Goal: Contribute content

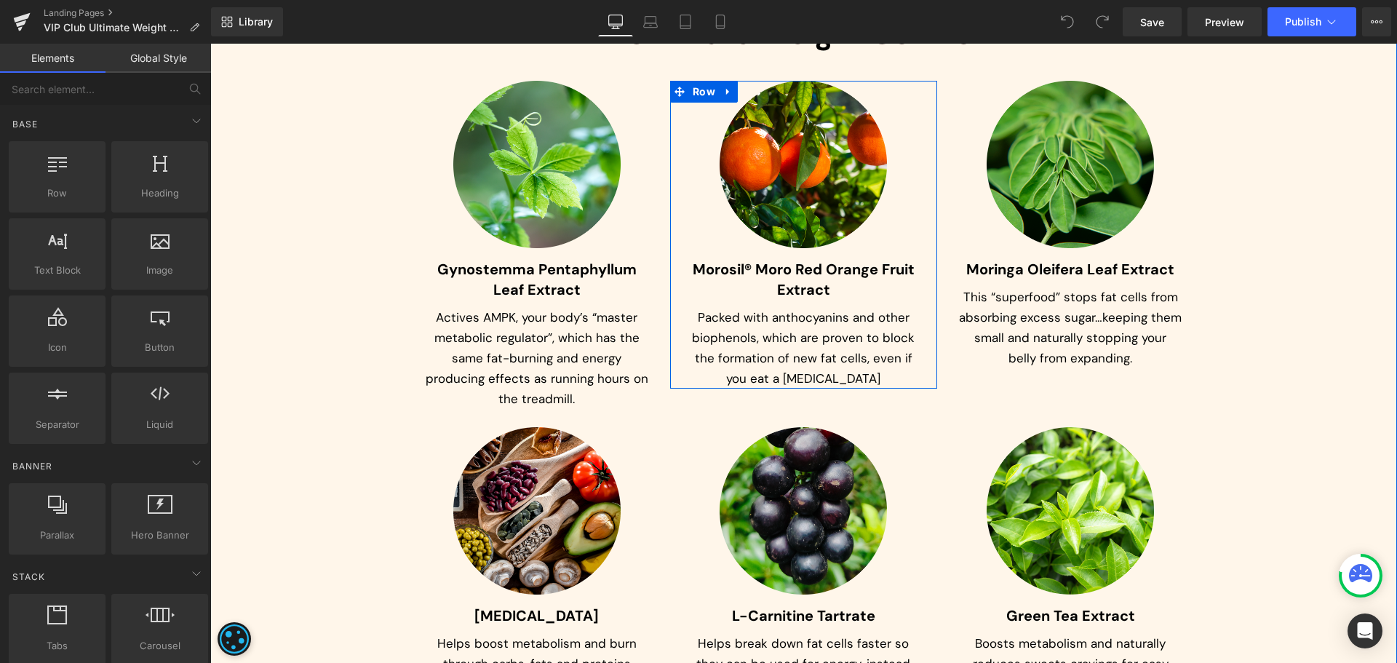
scroll to position [5166, 0]
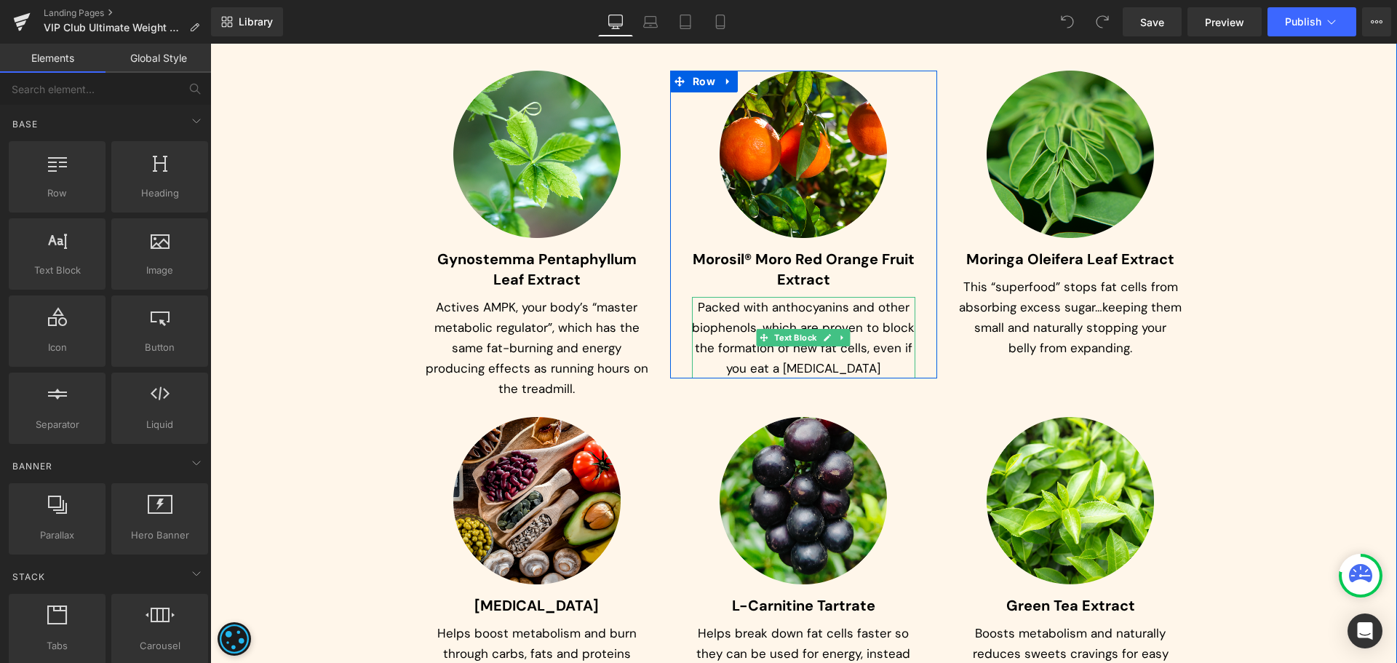
click at [763, 311] on p "Packed with anthocyanins and other biophenols, which are proven to block the fo…" at bounding box center [803, 337] width 223 height 81
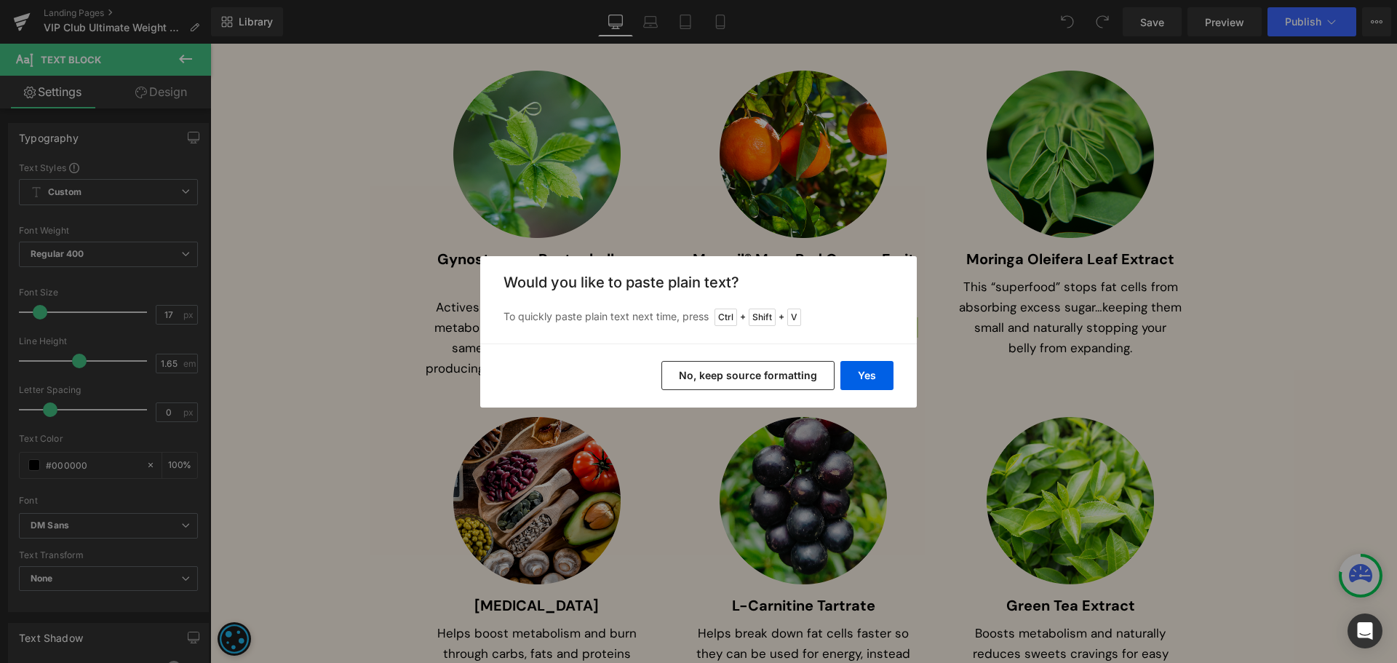
click at [773, 368] on button "No, keep source formatting" at bounding box center [747, 375] width 173 height 29
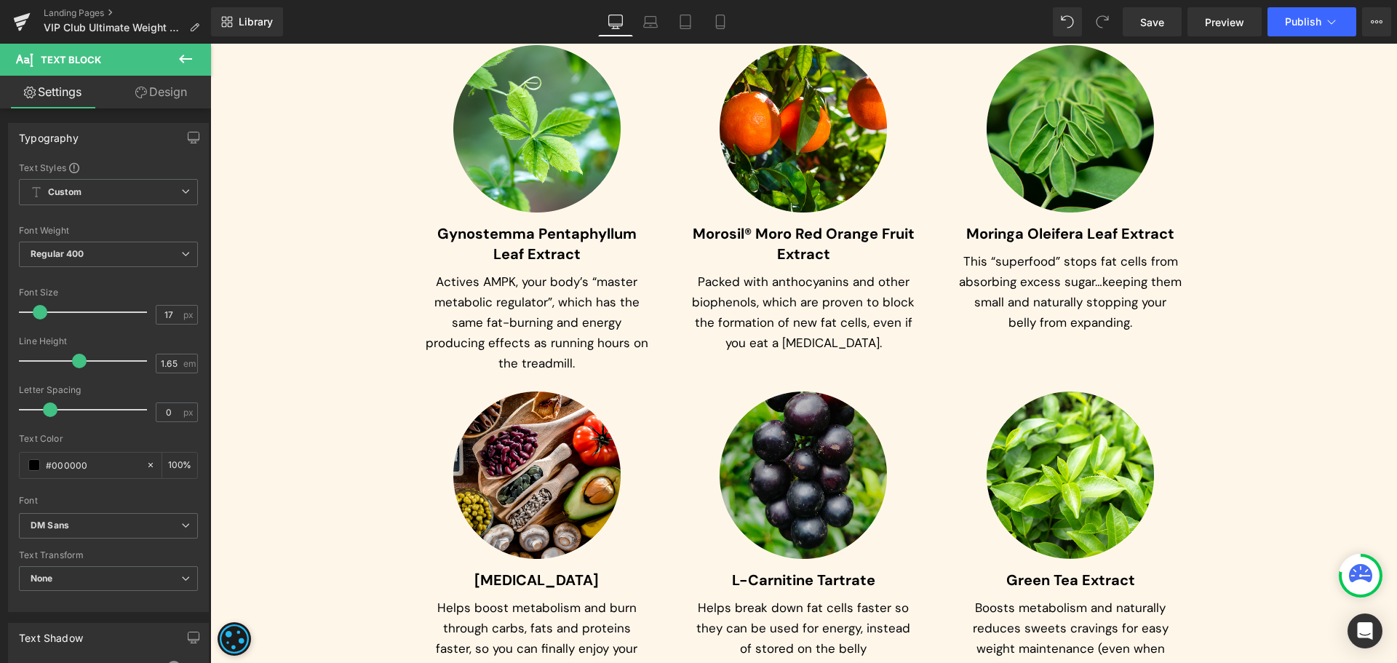
scroll to position [5311, 0]
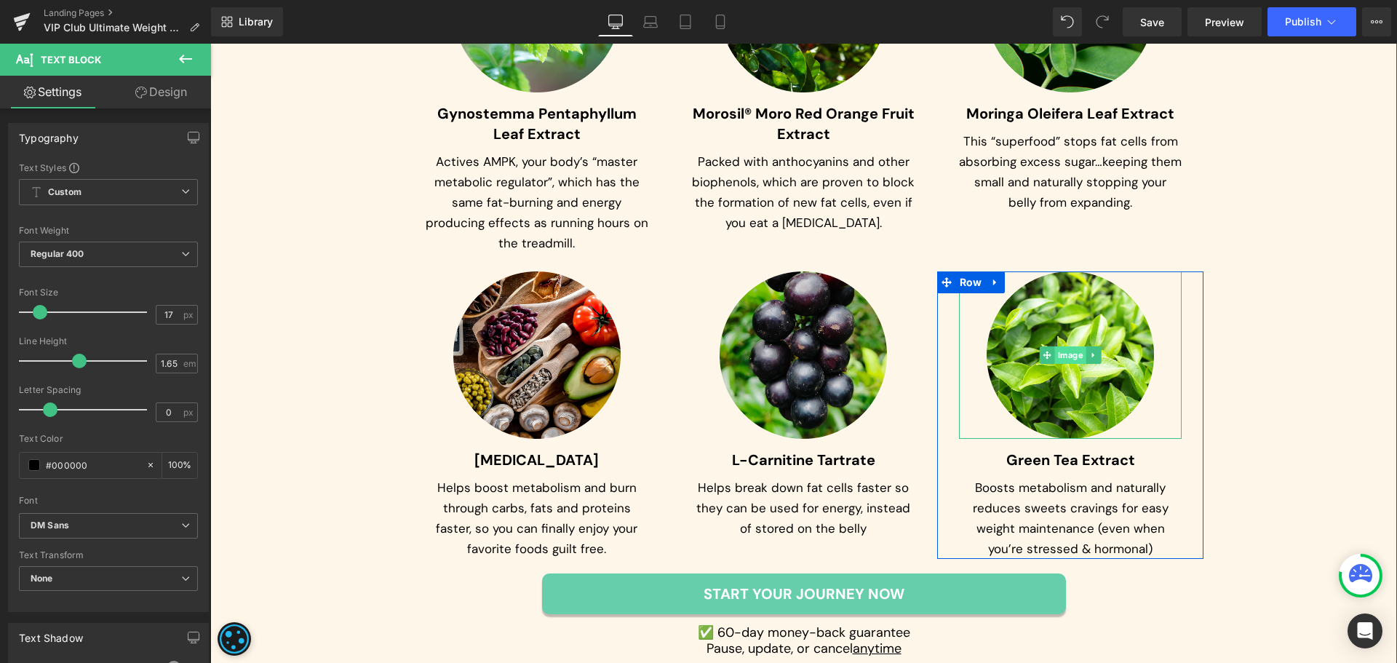
drag, startPoint x: 1046, startPoint y: 353, endPoint x: 1062, endPoint y: 355, distance: 16.9
click at [1046, 353] on icon at bounding box center [1047, 355] width 8 height 9
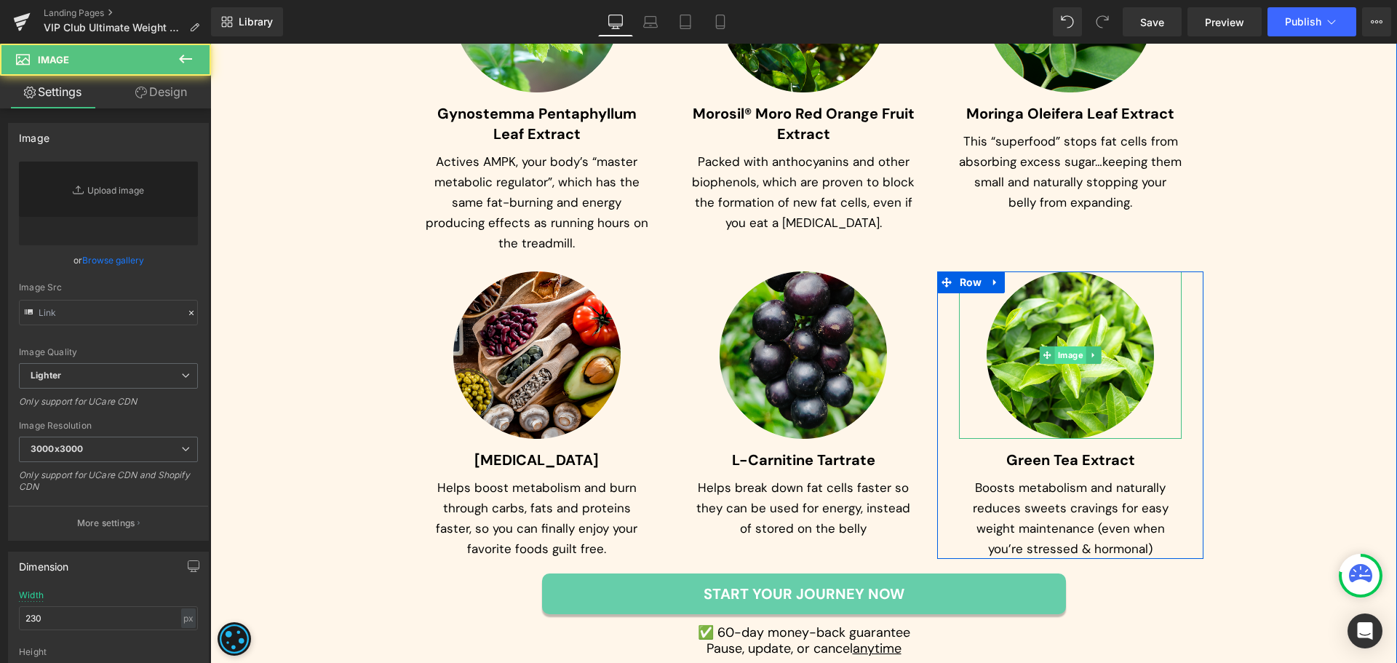
click at [1062, 355] on span "Image" at bounding box center [1070, 354] width 31 height 17
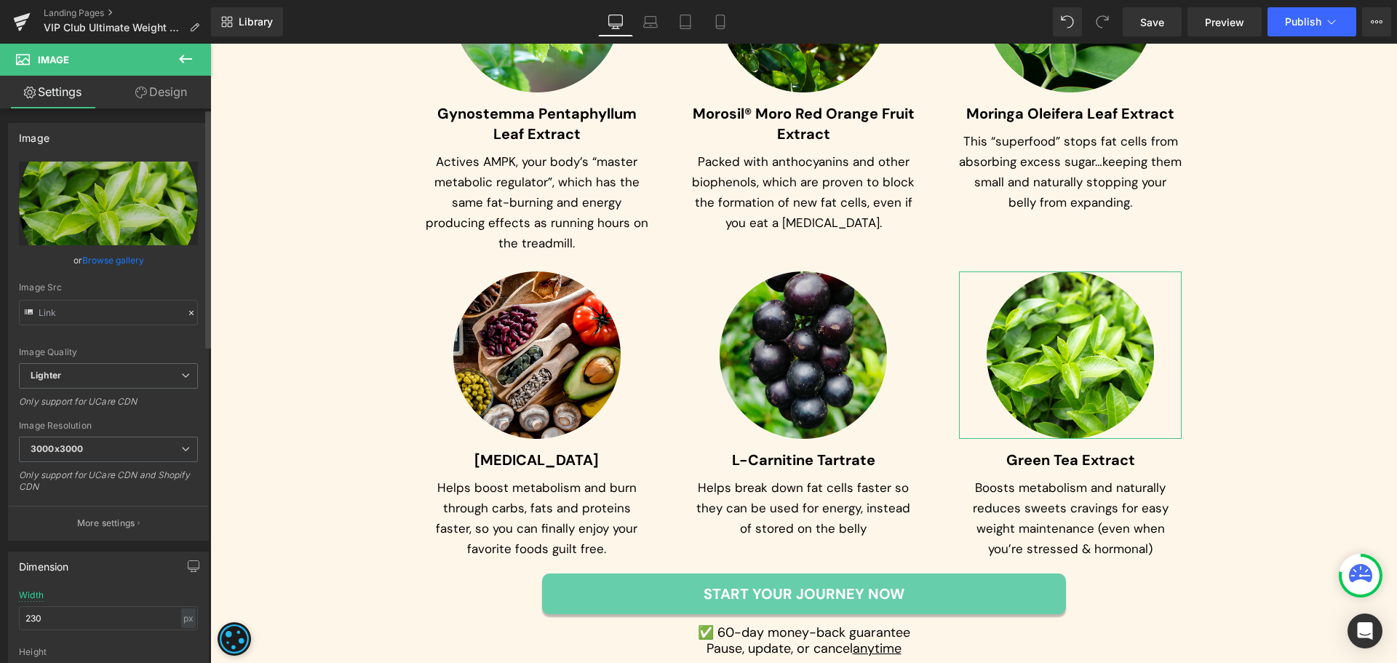
click at [108, 258] on link "Browse gallery" at bounding box center [113, 259] width 62 height 25
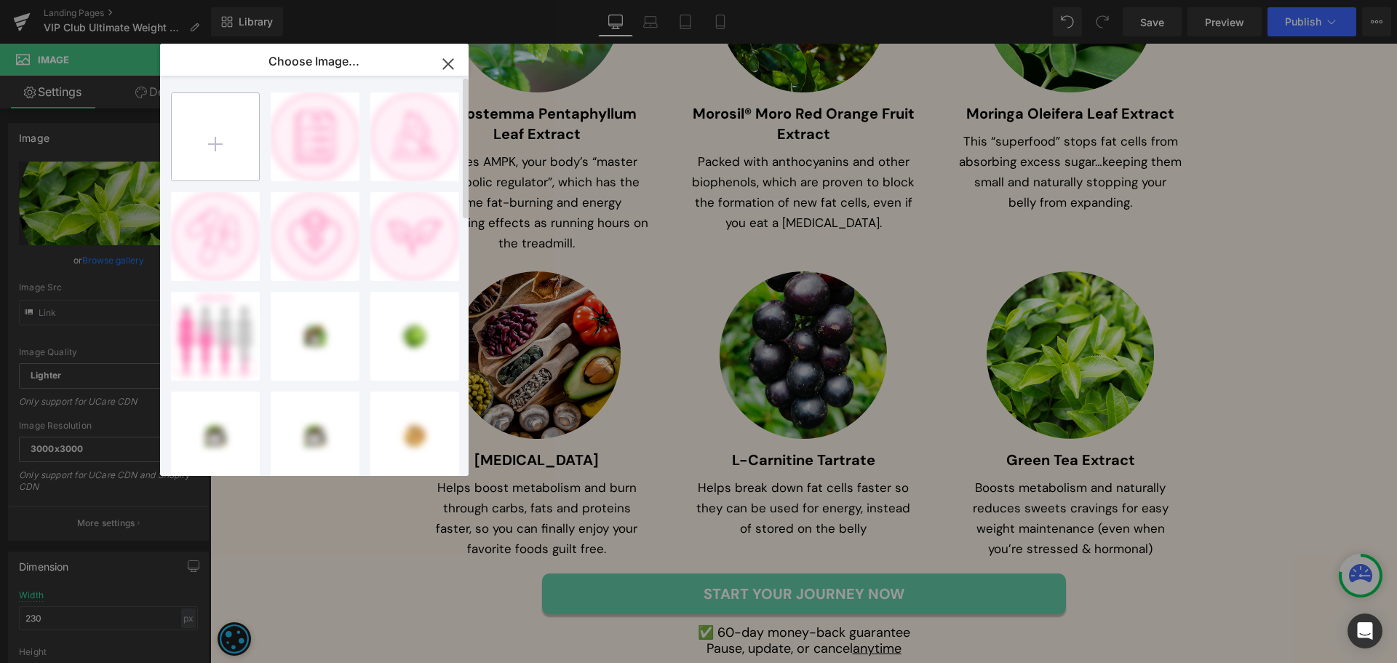
click at [222, 132] on input "file" at bounding box center [215, 136] width 87 height 87
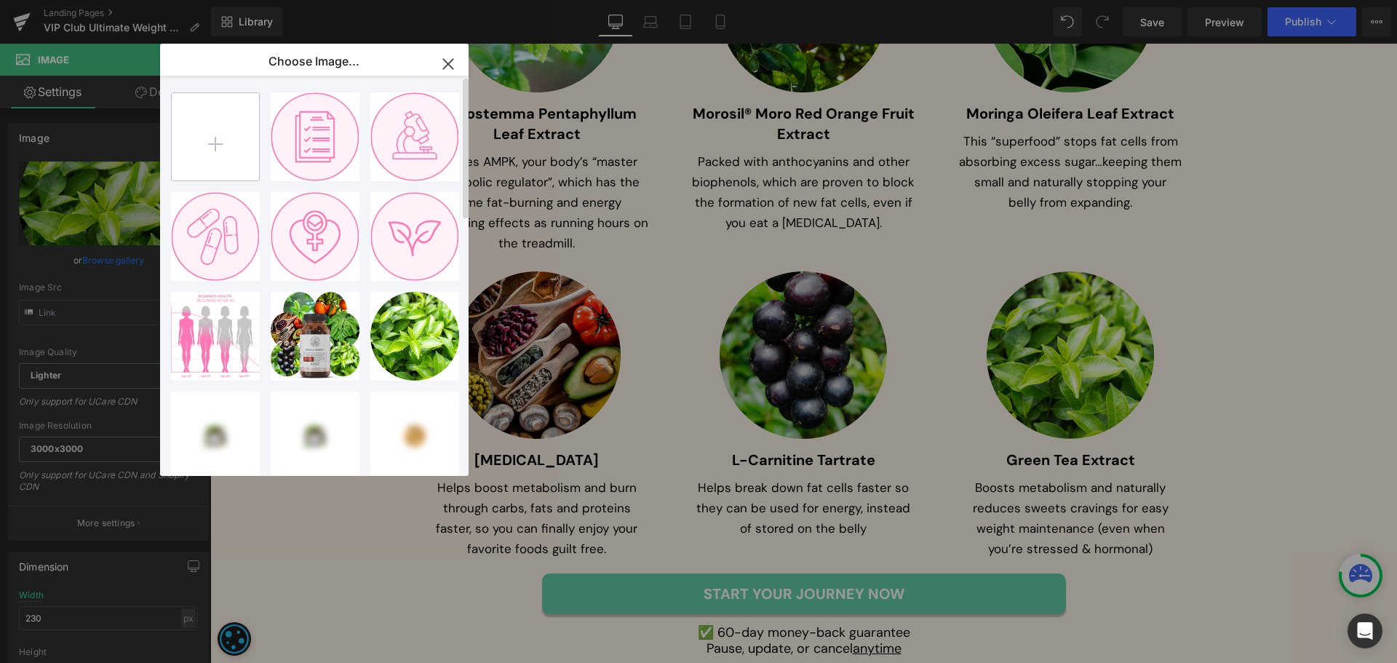
type input "C:\fakepath\Ellipse 249 (4).png"
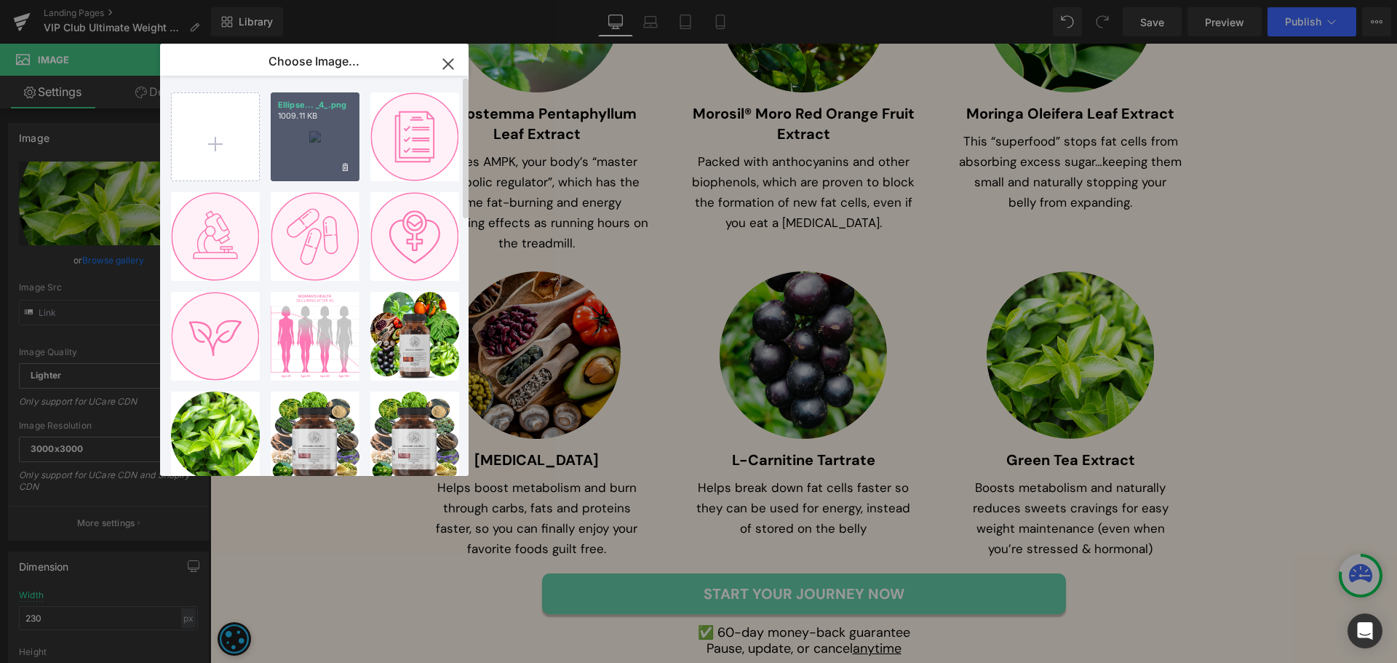
click at [319, 157] on div "Ellipse... _4_.png 1009.11 KB" at bounding box center [315, 136] width 89 height 89
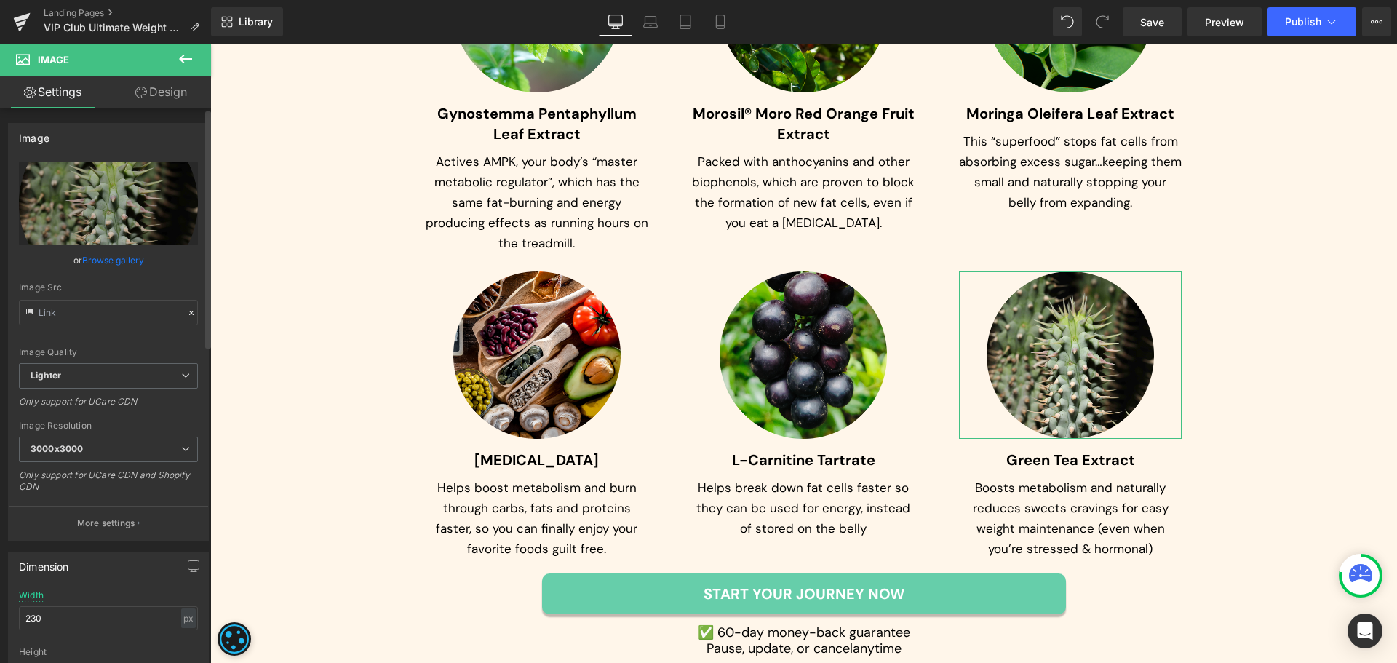
click at [112, 260] on link "Browse gallery" at bounding box center [113, 259] width 62 height 25
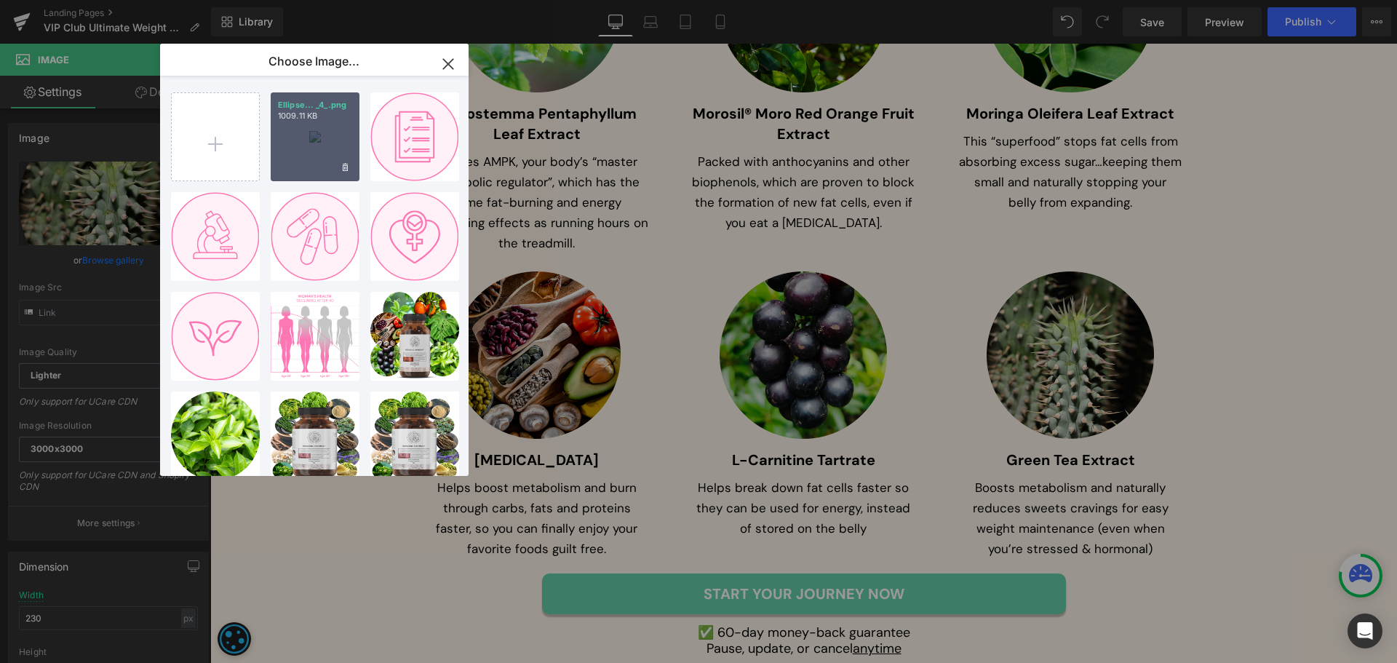
click at [311, 158] on div "Ellipse... _4_.png 1009.11 KB" at bounding box center [315, 136] width 89 height 89
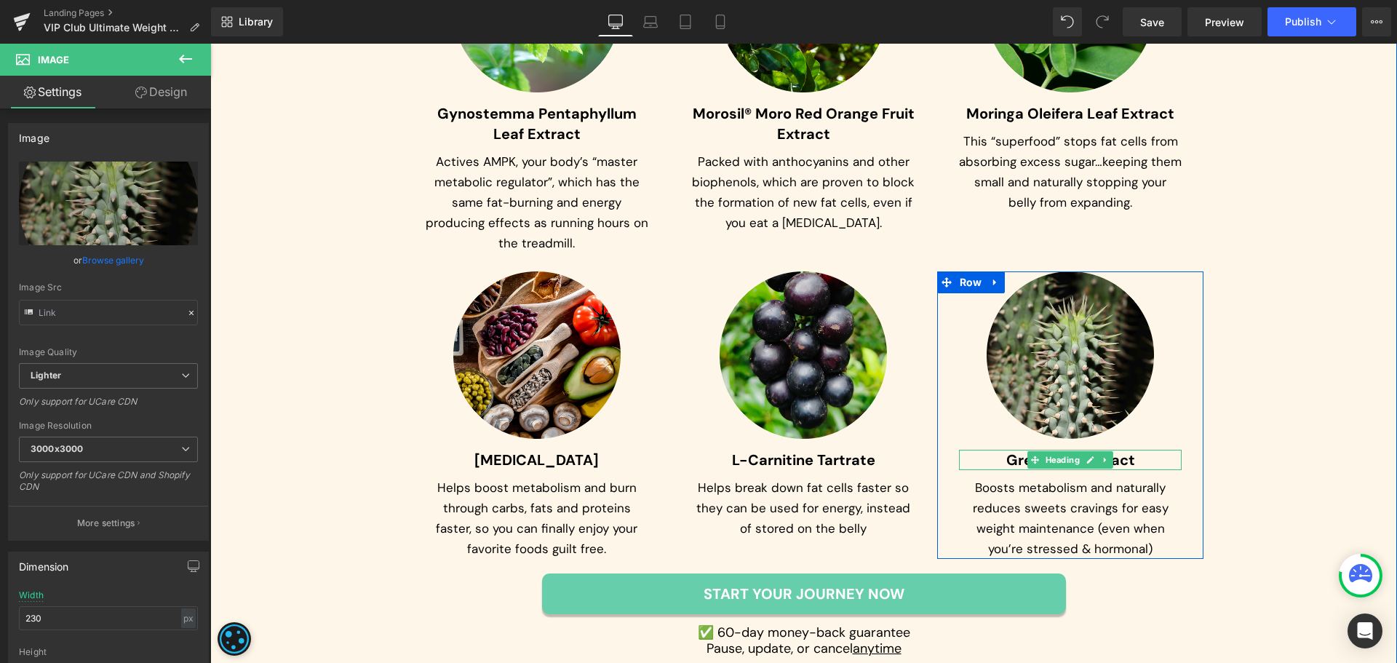
click at [1006, 461] on b "Green Tea Extract" at bounding box center [1070, 459] width 129 height 19
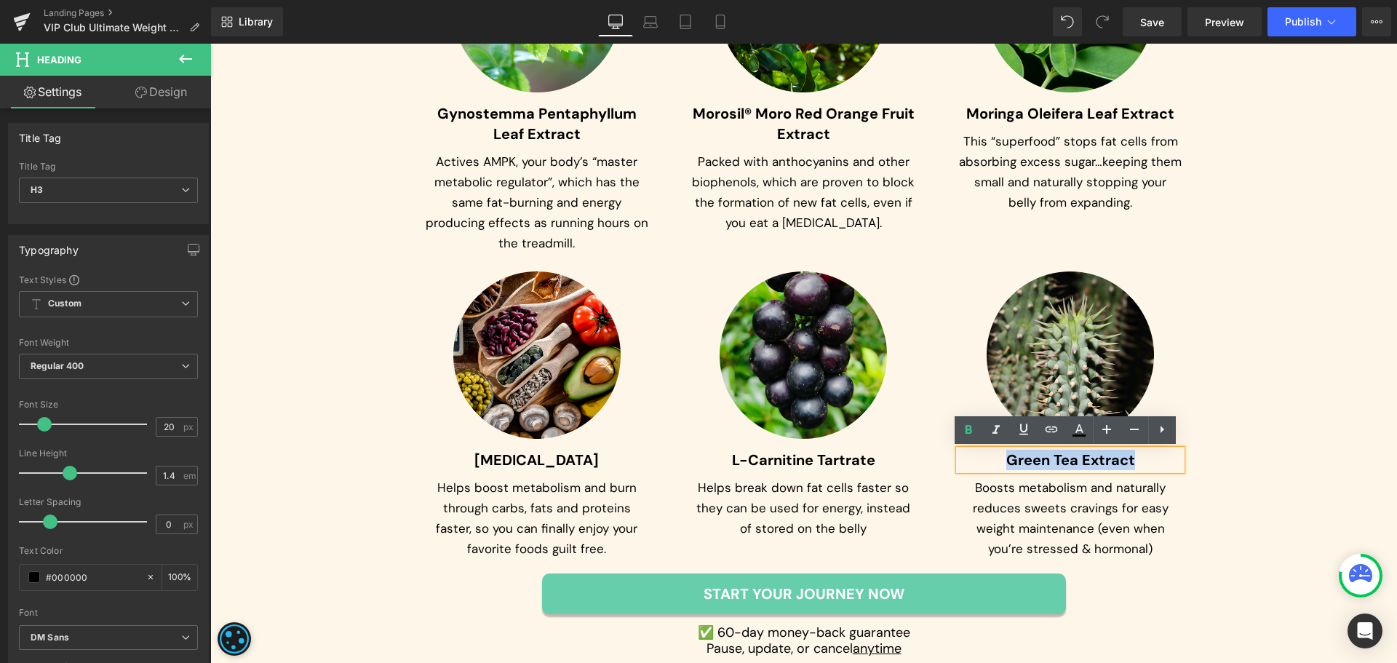
paste div
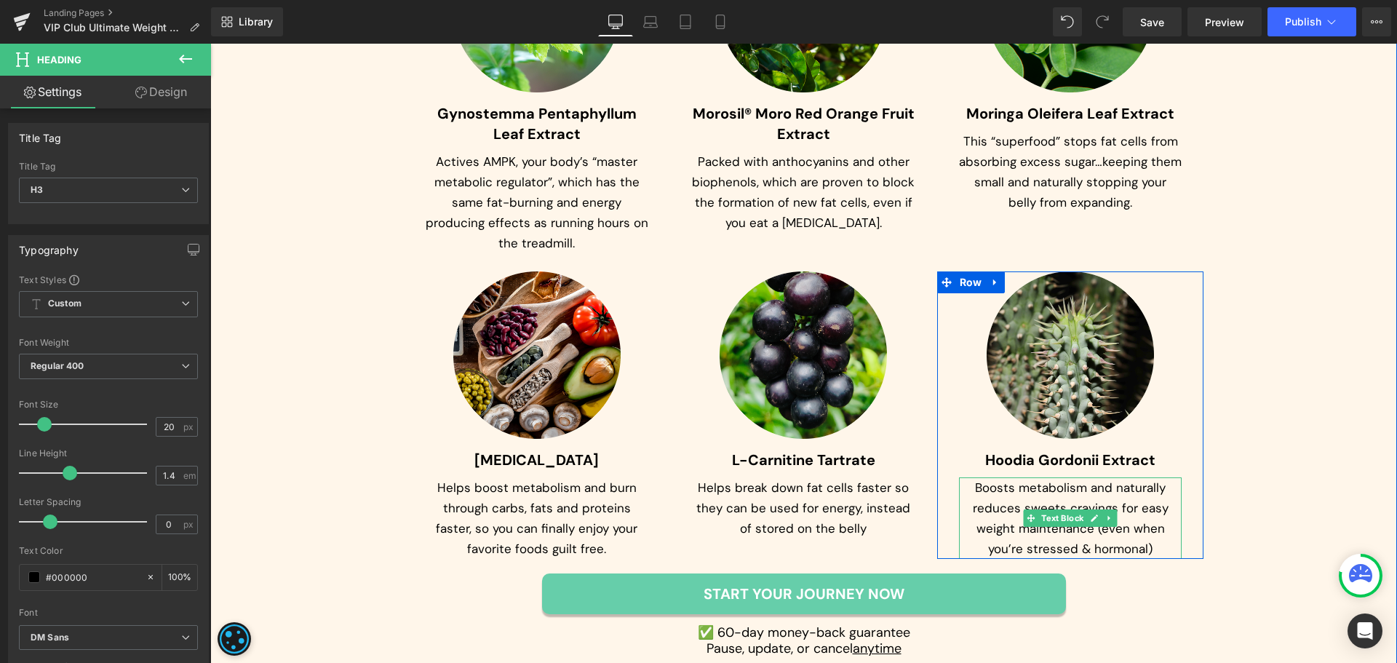
click at [985, 495] on p "Boosts metabolism and naturally reduces sweets cravings for easy weight mainten…" at bounding box center [1070, 517] width 223 height 81
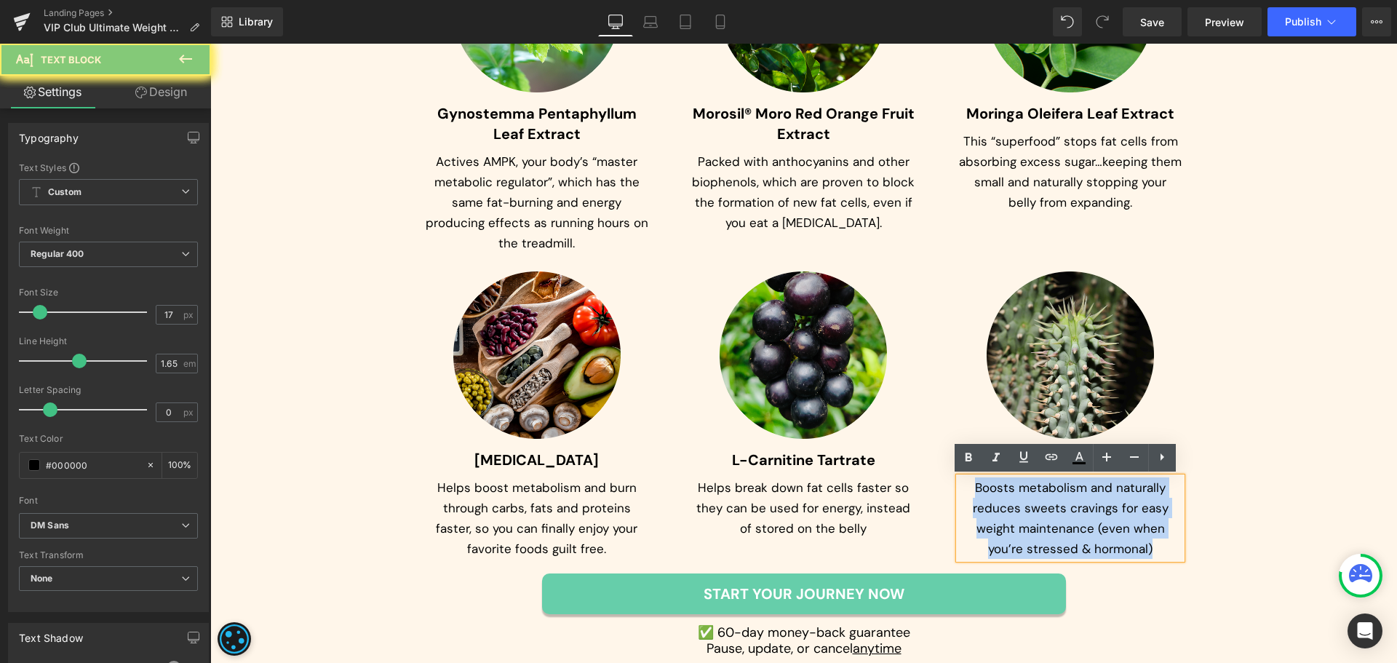
click at [985, 495] on p "Boosts metabolism and naturally reduces sweets cravings for easy weight mainten…" at bounding box center [1070, 517] width 223 height 81
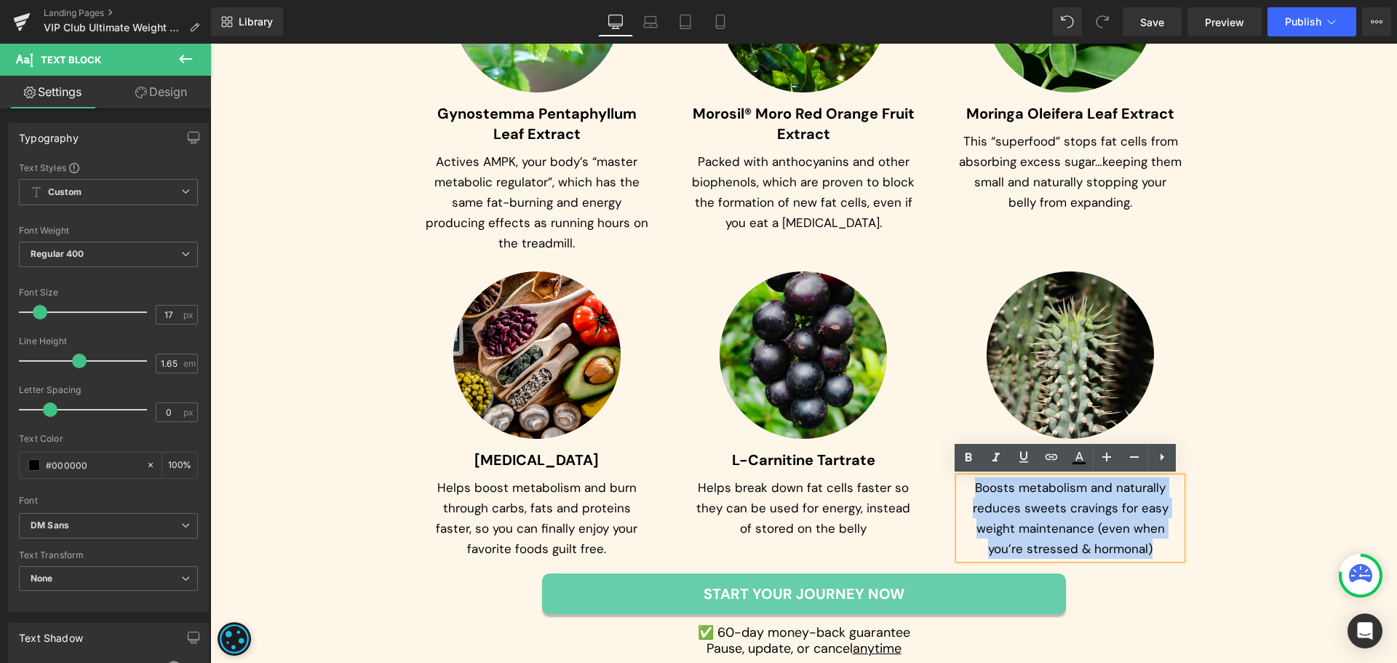
paste div
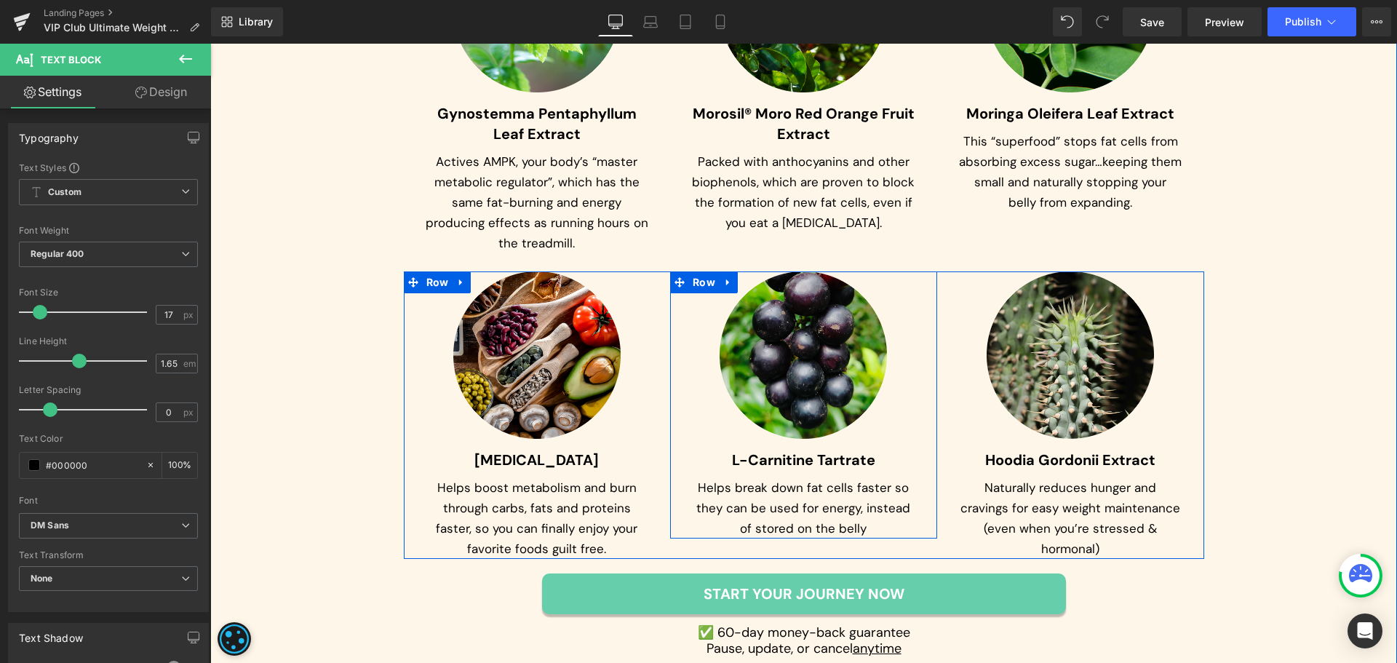
click at [918, 488] on div "Image L-Carnitine Tartrate Heading Helps break down fat cells faster so they ca…" at bounding box center [803, 404] width 267 height 267
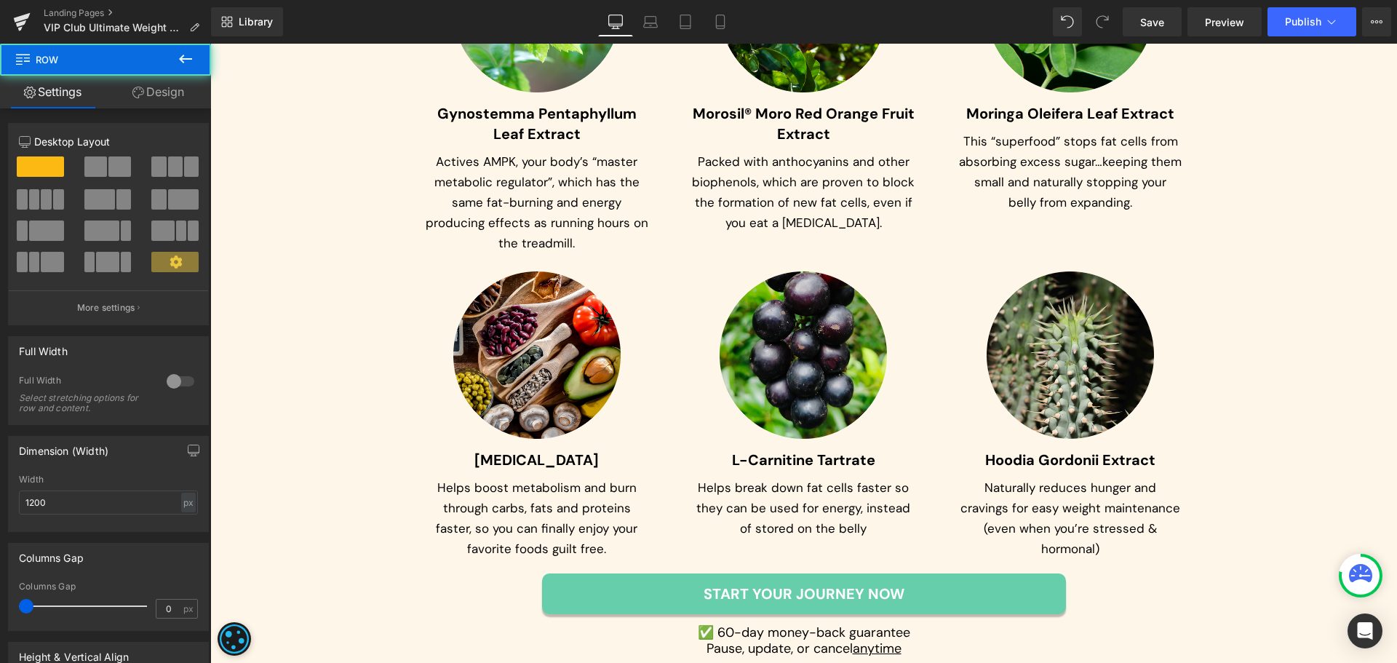
click at [927, 391] on div "Image L-Carnitine Tartrate Heading Helps break down fat cells faster so they ca…" at bounding box center [803, 404] width 267 height 267
click at [904, 373] on div at bounding box center [803, 354] width 223 height 167
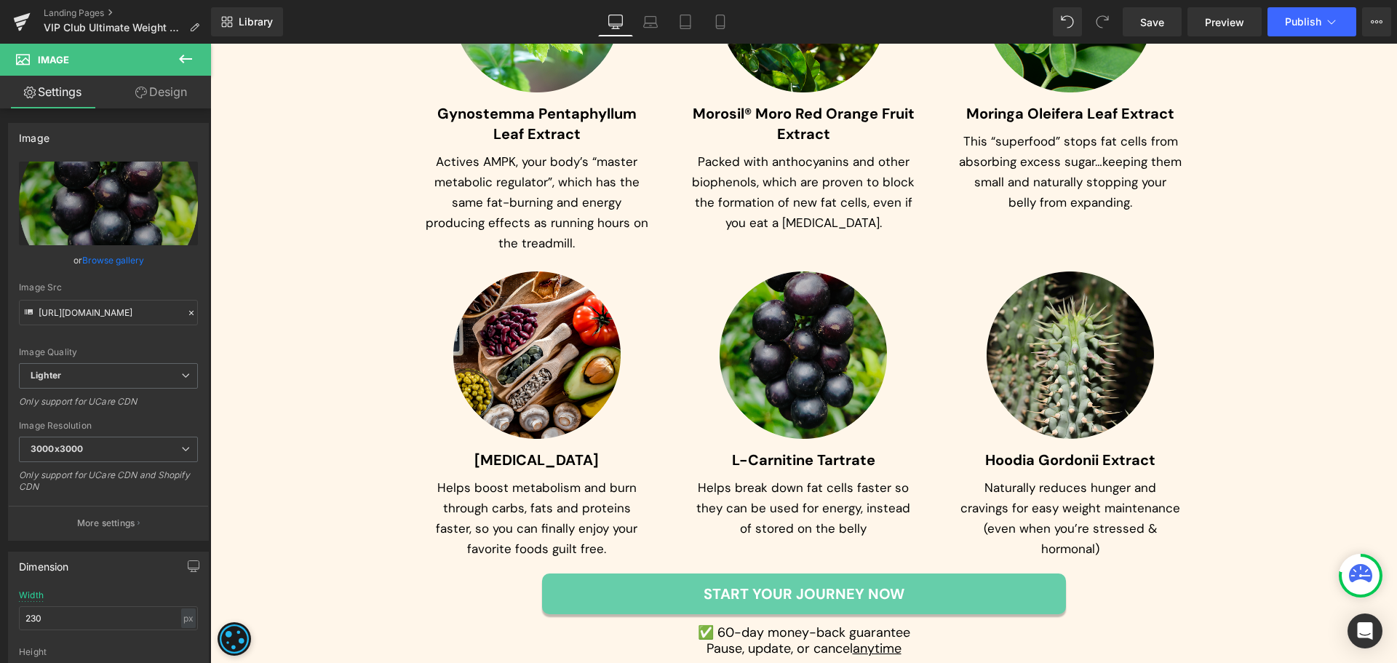
click at [808, 386] on img at bounding box center [803, 354] width 167 height 167
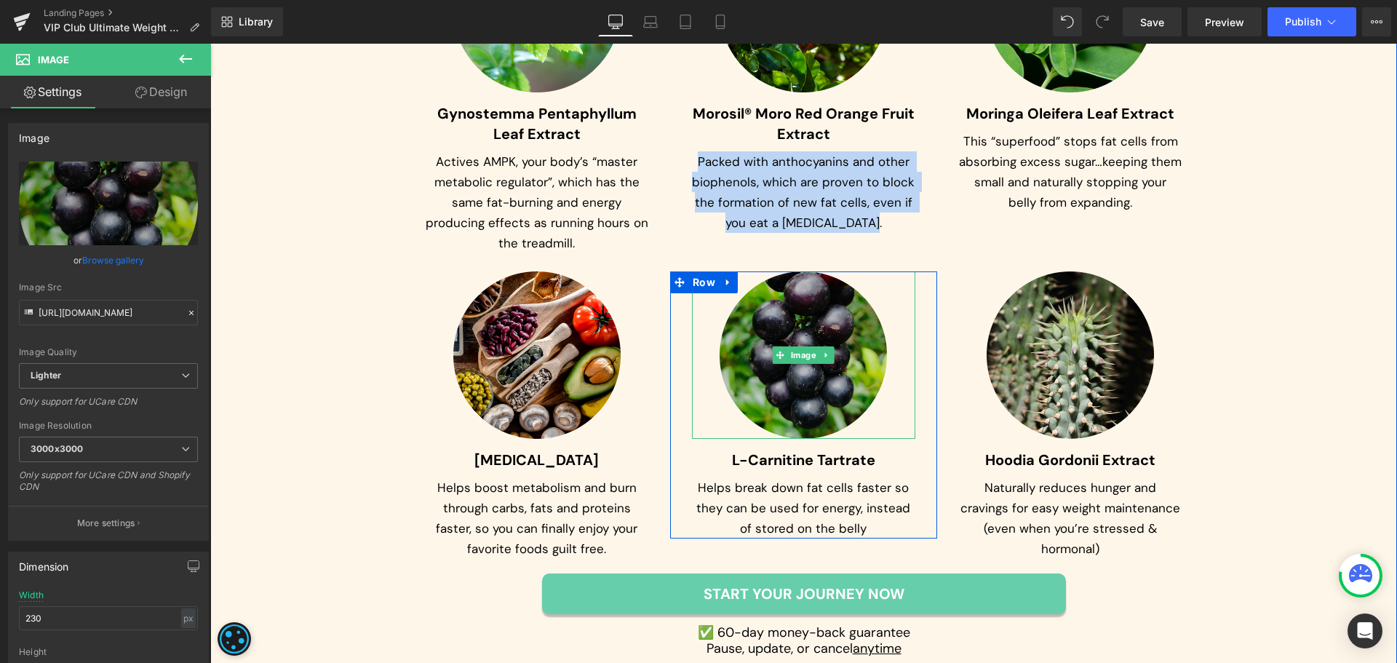
click at [873, 379] on img at bounding box center [803, 354] width 167 height 167
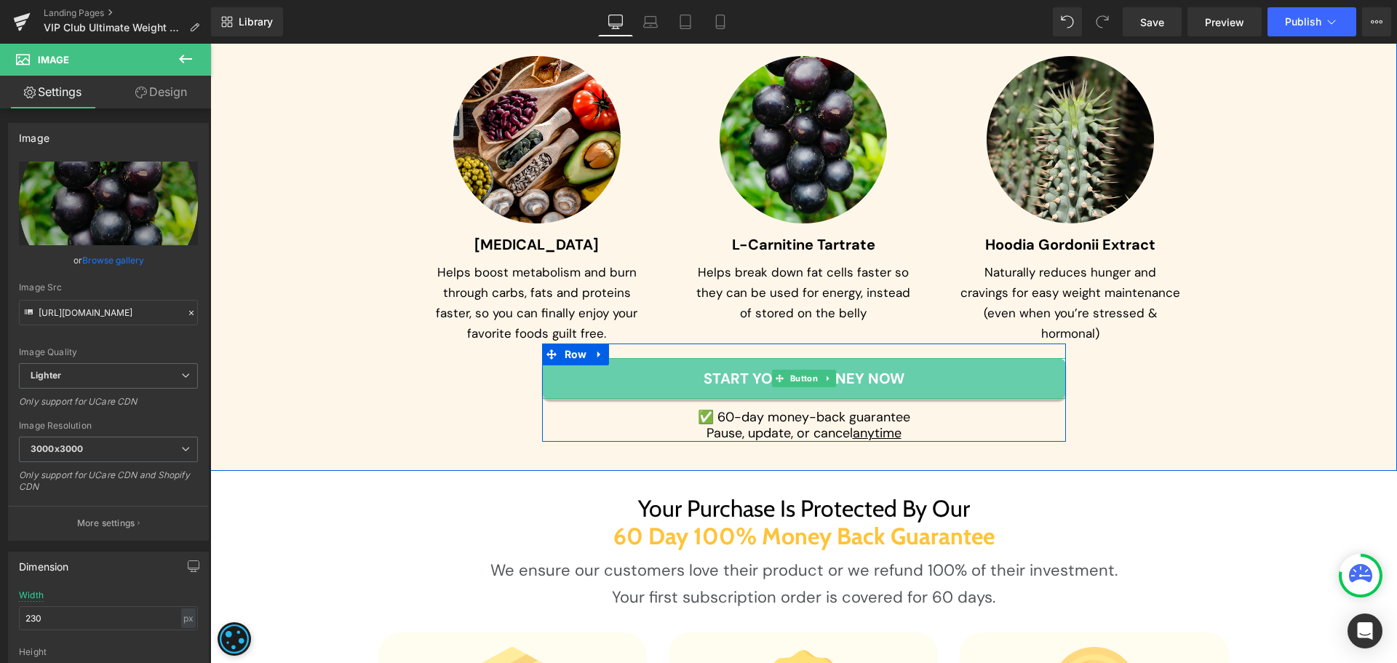
scroll to position [5530, 0]
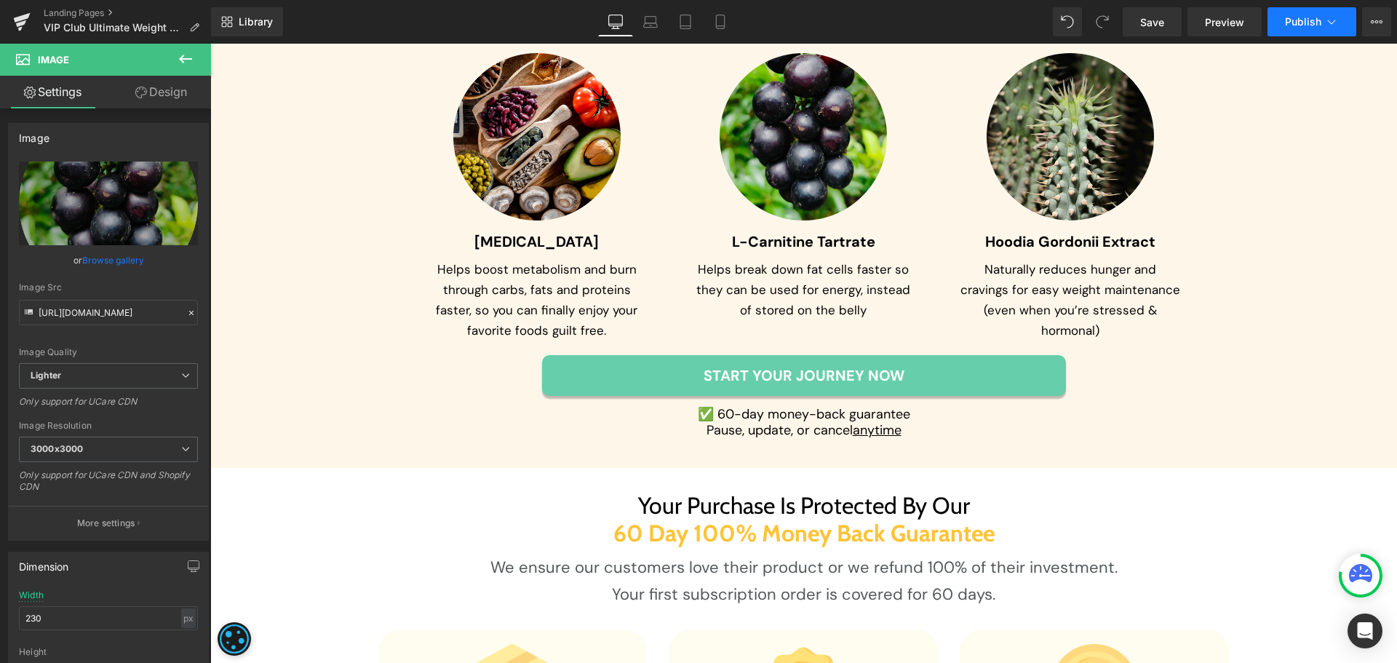
click at [1297, 22] on span "Publish" at bounding box center [1303, 22] width 36 height 12
click at [1152, 10] on link "Save" at bounding box center [1152, 21] width 59 height 29
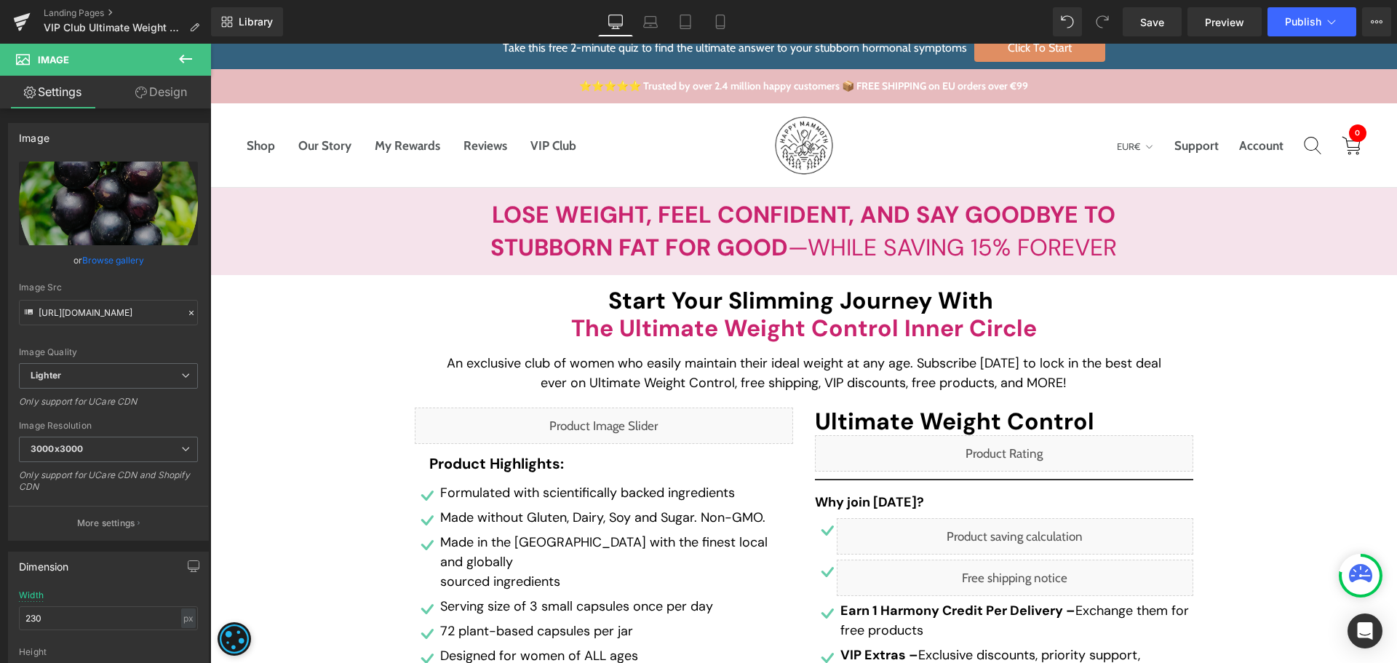
scroll to position [0, 0]
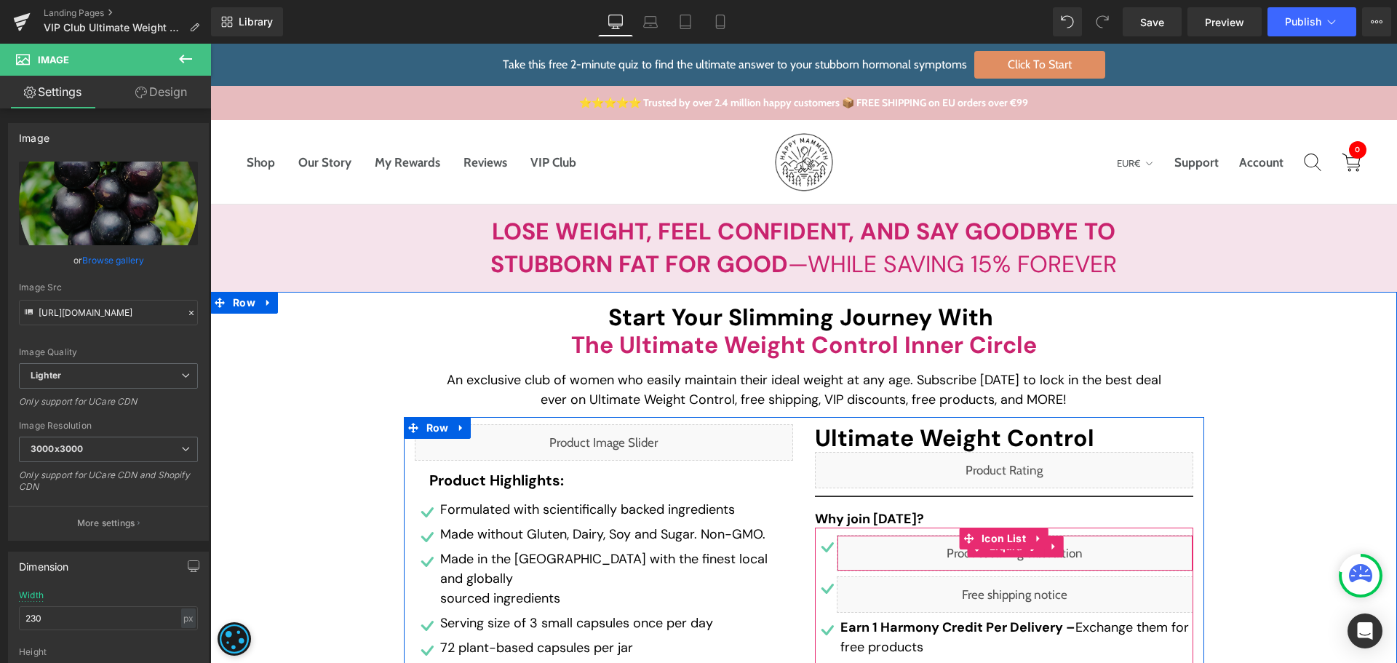
click at [1115, 561] on div "Liquid" at bounding box center [1015, 553] width 357 height 36
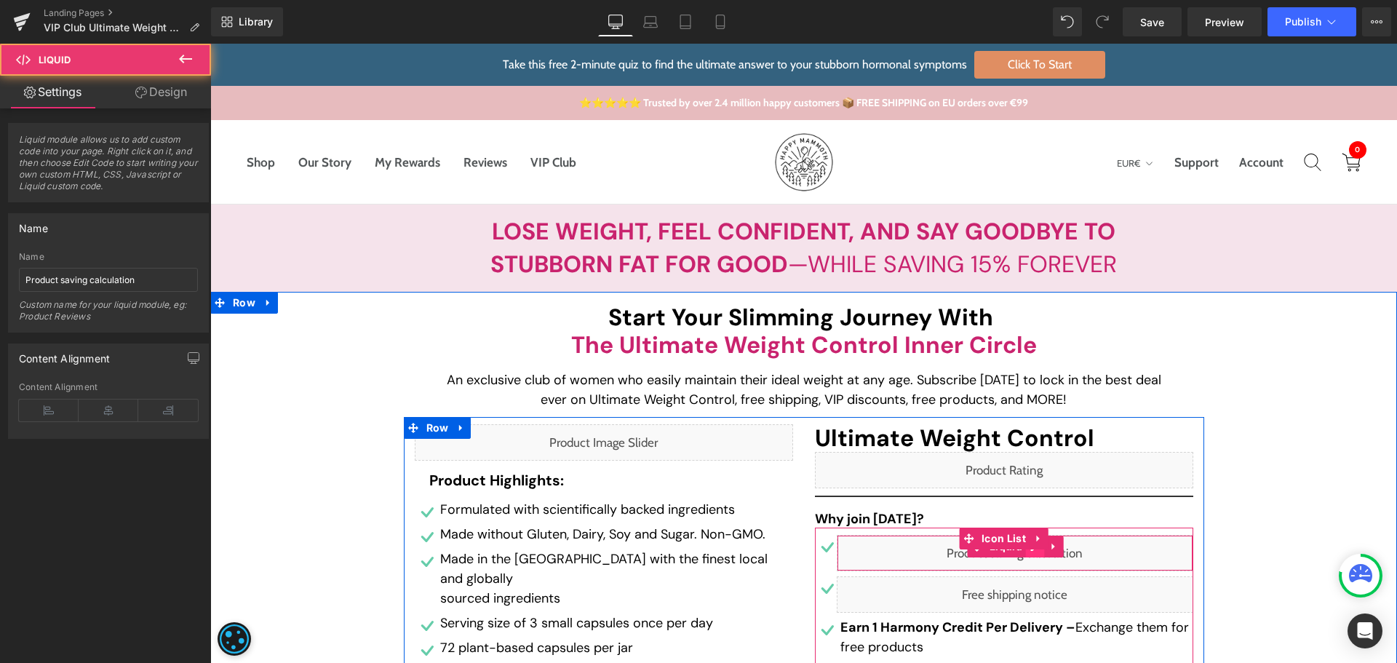
click at [1033, 550] on div "Liquid" at bounding box center [1015, 553] width 357 height 36
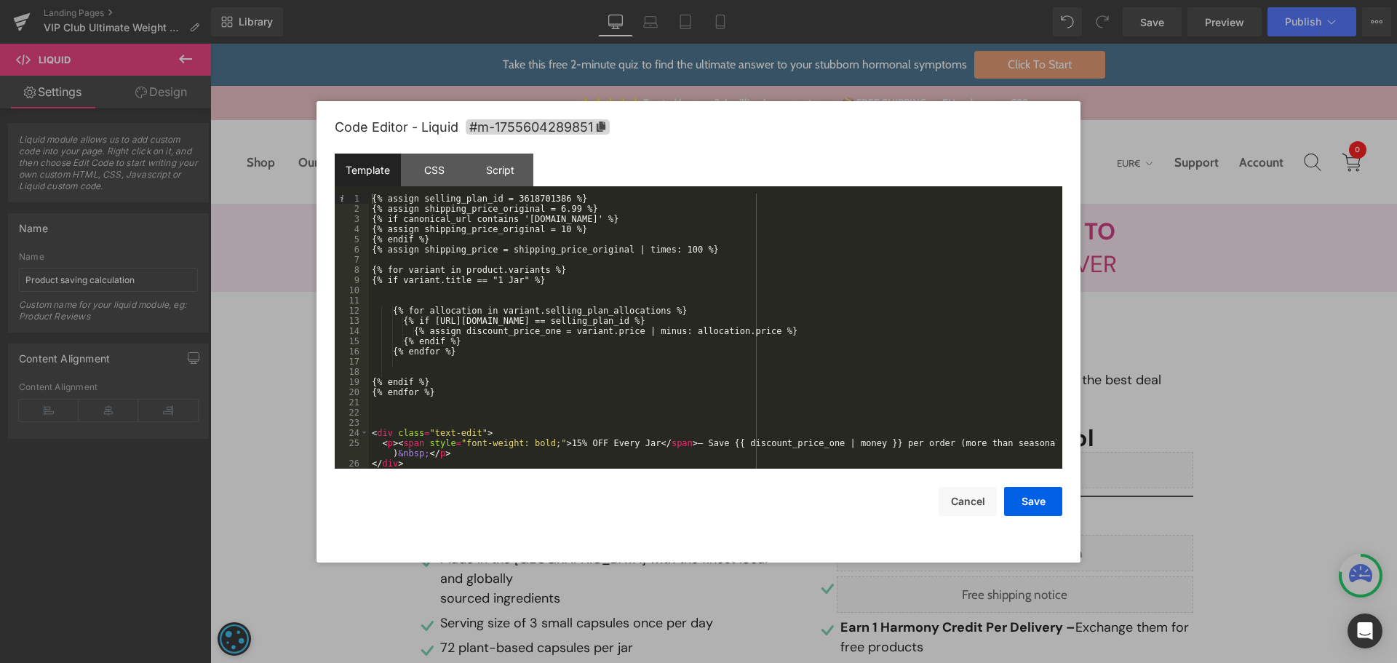
click at [550, 207] on div "{% assign selling_plan_id = 3618701386 %} {% assign shipping_price_original = 6…" at bounding box center [713, 341] width 688 height 295
drag, startPoint x: 1025, startPoint y: 505, endPoint x: 712, endPoint y: 241, distance: 410.0
click at [1025, 505] on button "Save" at bounding box center [1033, 501] width 58 height 29
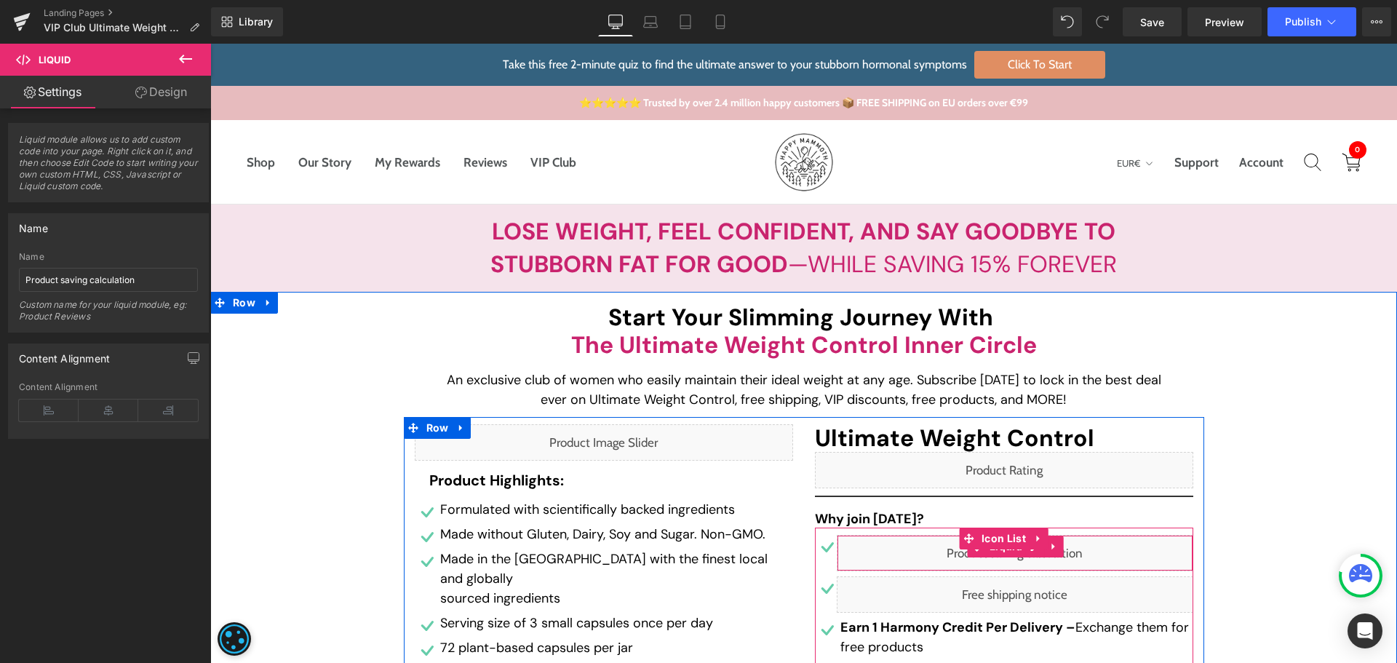
click at [1027, 549] on div "Liquid" at bounding box center [1015, 553] width 357 height 36
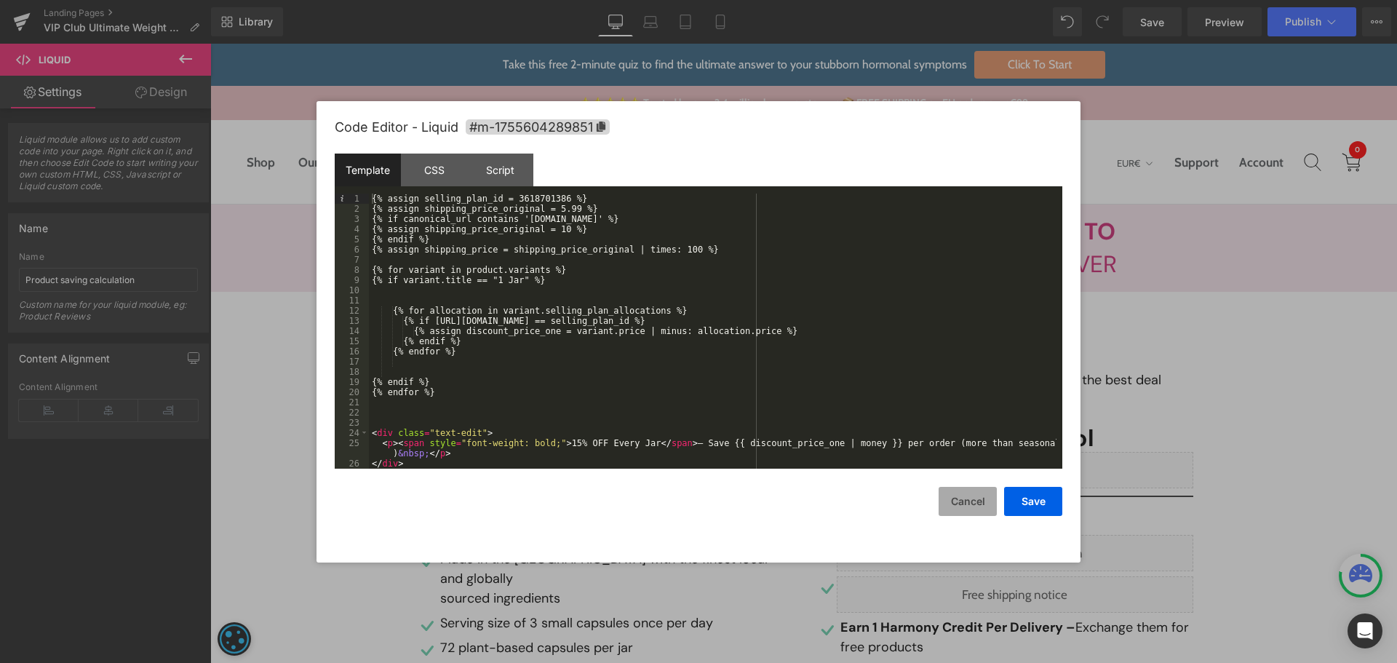
click at [969, 506] on button "Cancel" at bounding box center [968, 501] width 58 height 29
click at [1030, 554] on div "Liquid" at bounding box center [1015, 553] width 357 height 36
click at [519, 220] on div "{% assign selling_plan_id = 3618701386 %} {% assign shipping_price_original = 5…" at bounding box center [713, 341] width 688 height 295
click at [1025, 499] on button "Save" at bounding box center [1033, 501] width 58 height 29
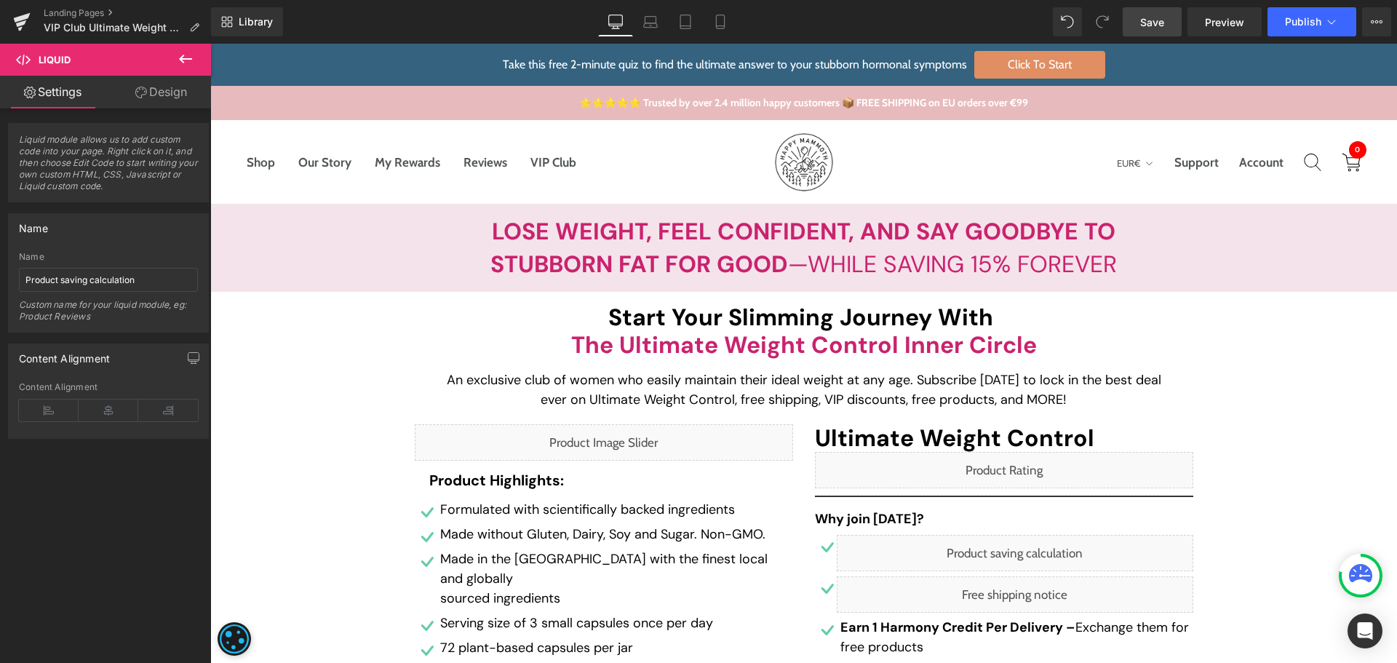
drag, startPoint x: 1176, startPoint y: 20, endPoint x: 519, endPoint y: 487, distance: 805.7
click at [1176, 20] on link "Save" at bounding box center [1152, 21] width 59 height 29
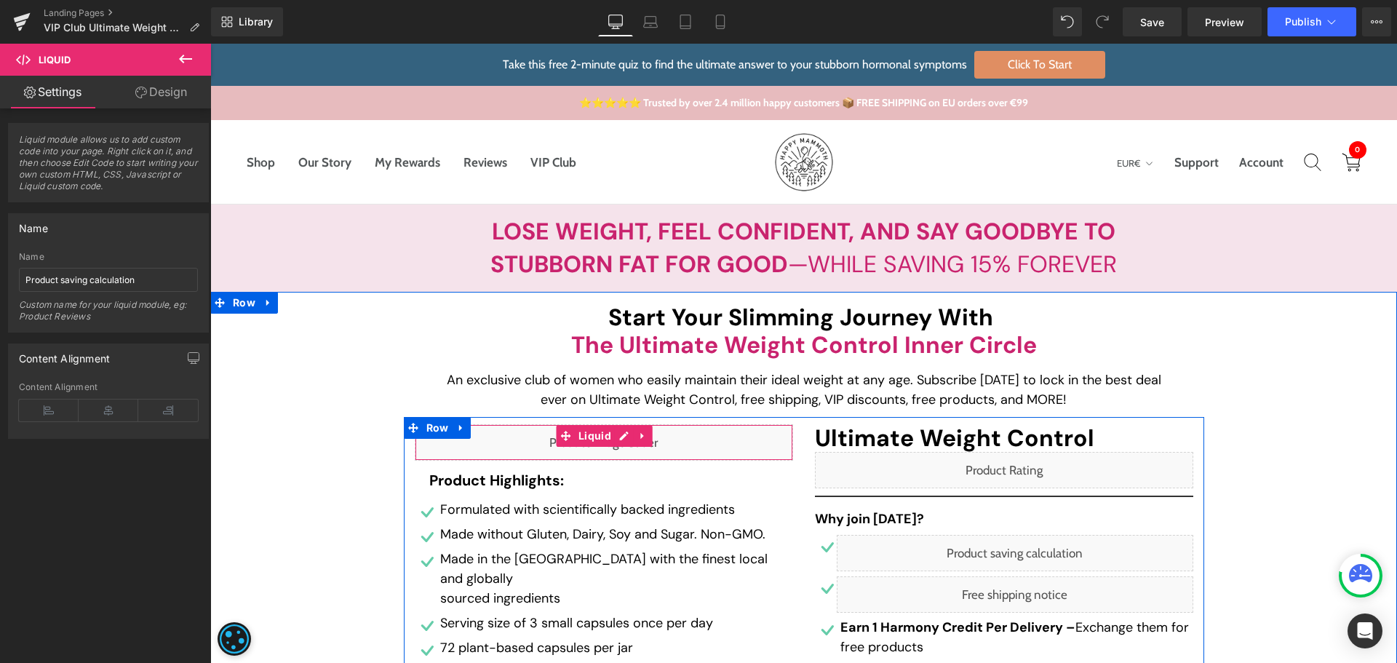
click at [613, 439] on div "Liquid" at bounding box center [604, 442] width 378 height 36
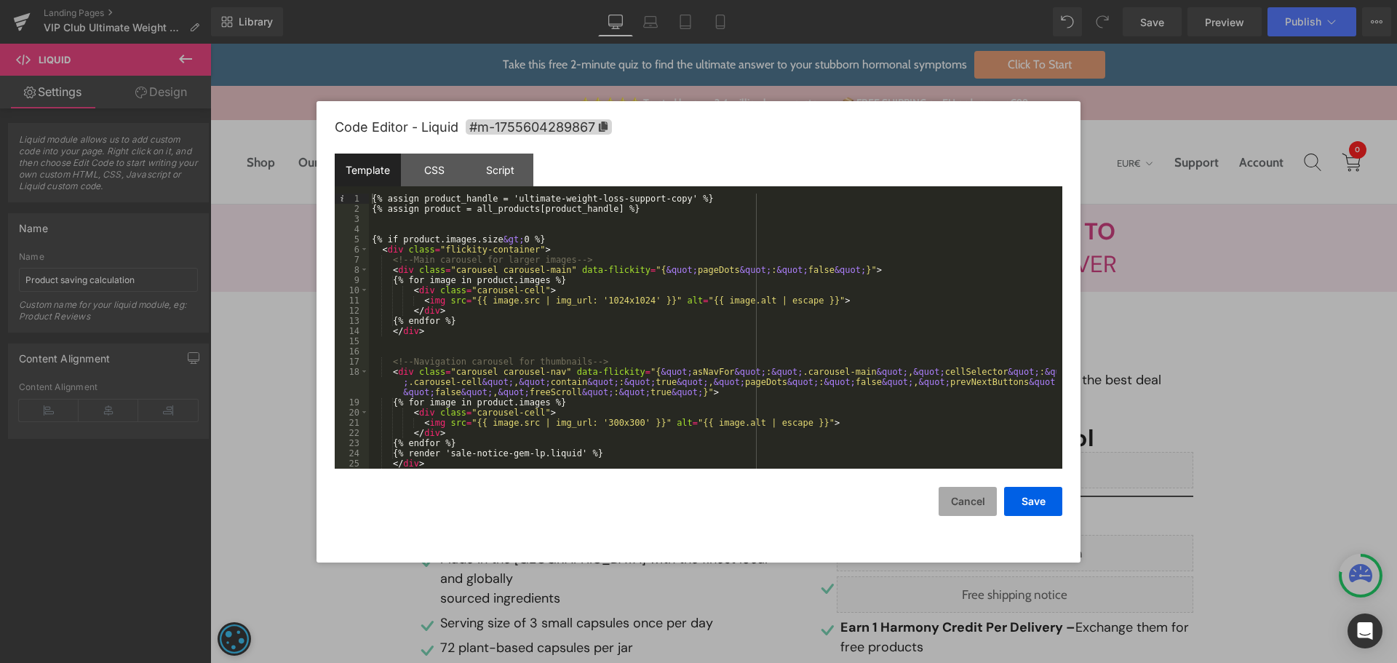
click at [966, 506] on button "Cancel" at bounding box center [968, 501] width 58 height 29
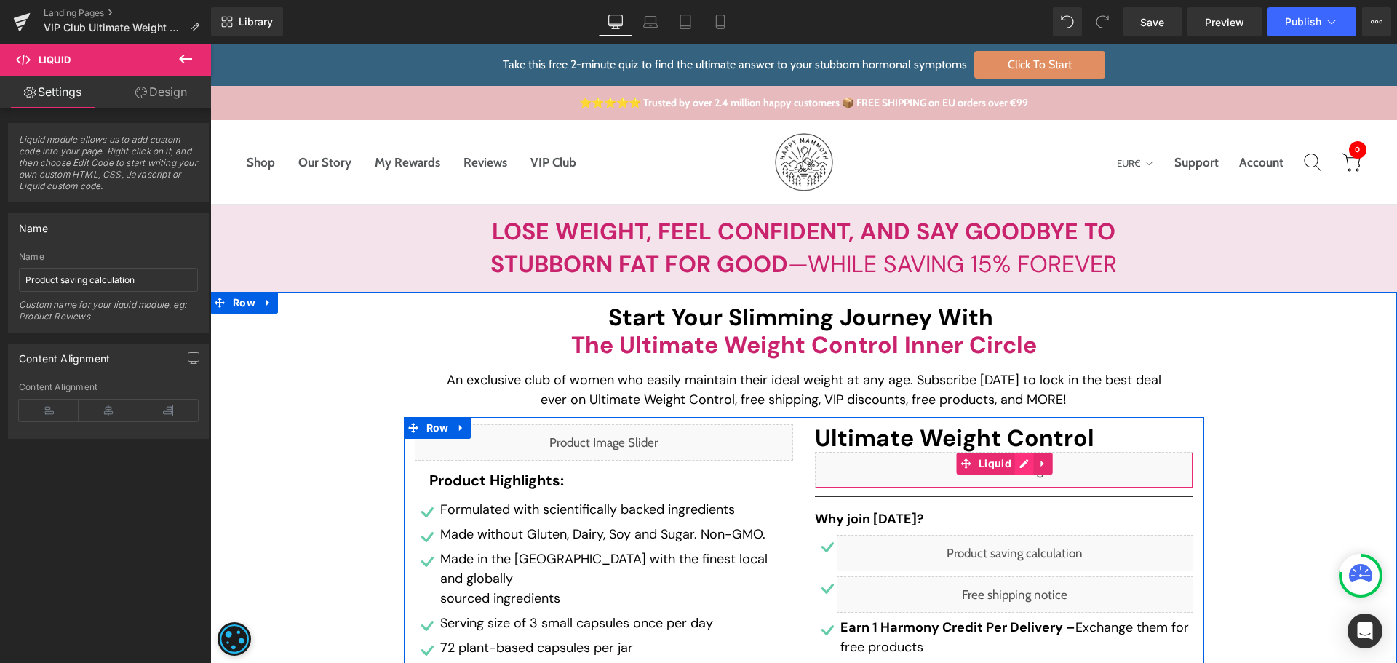
click at [1011, 463] on div "Liquid" at bounding box center [1004, 470] width 378 height 36
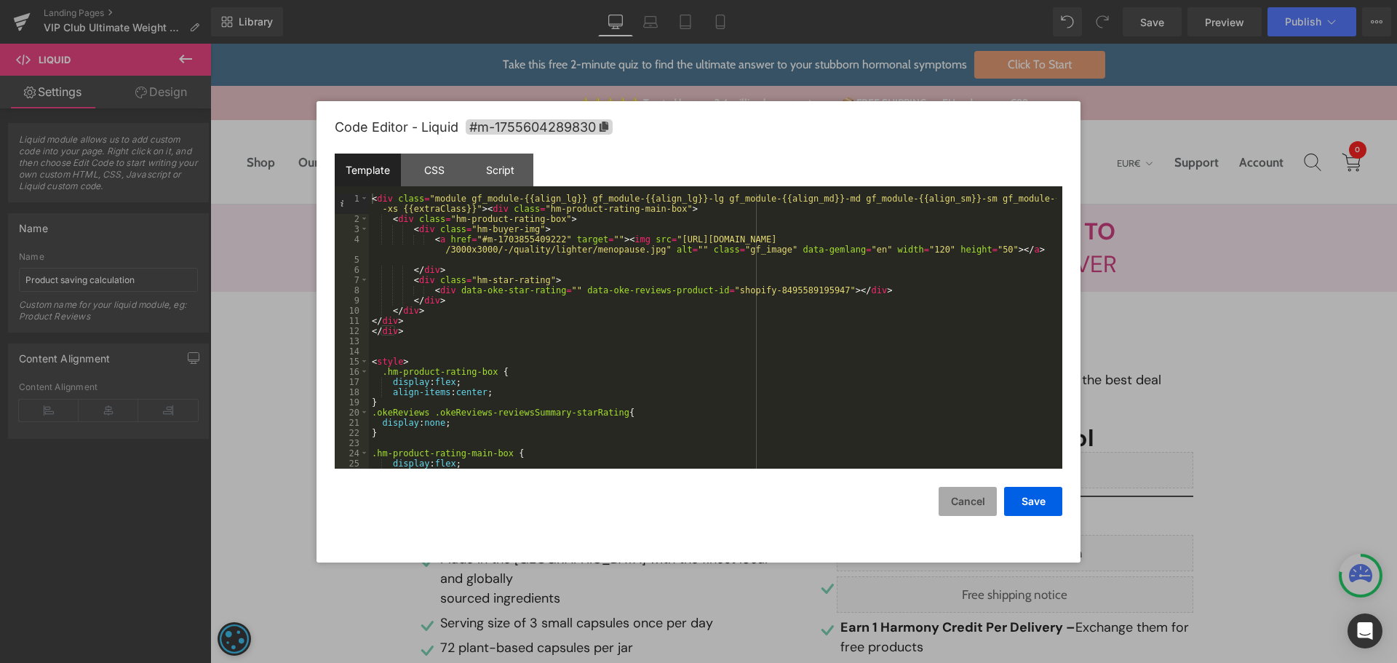
click at [979, 497] on button "Cancel" at bounding box center [968, 501] width 58 height 29
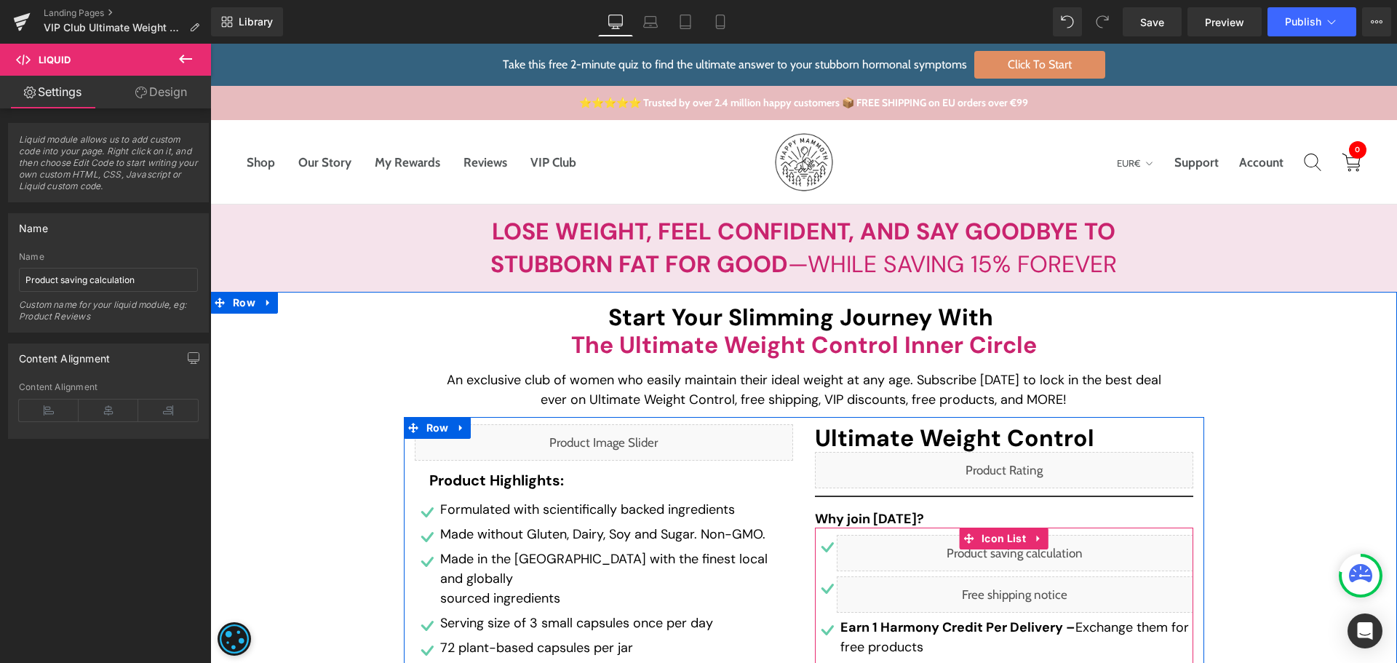
click at [1029, 553] on div "Liquid" at bounding box center [1015, 553] width 357 height 36
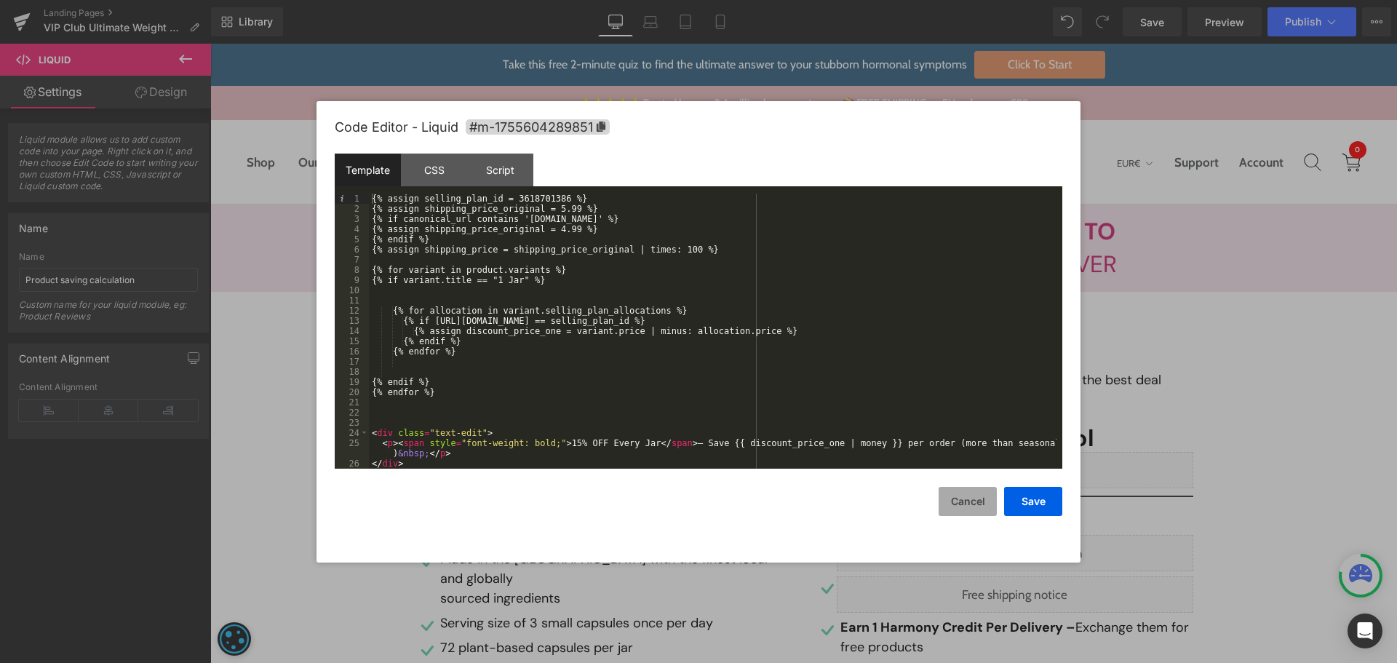
click at [978, 506] on button "Cancel" at bounding box center [968, 501] width 58 height 29
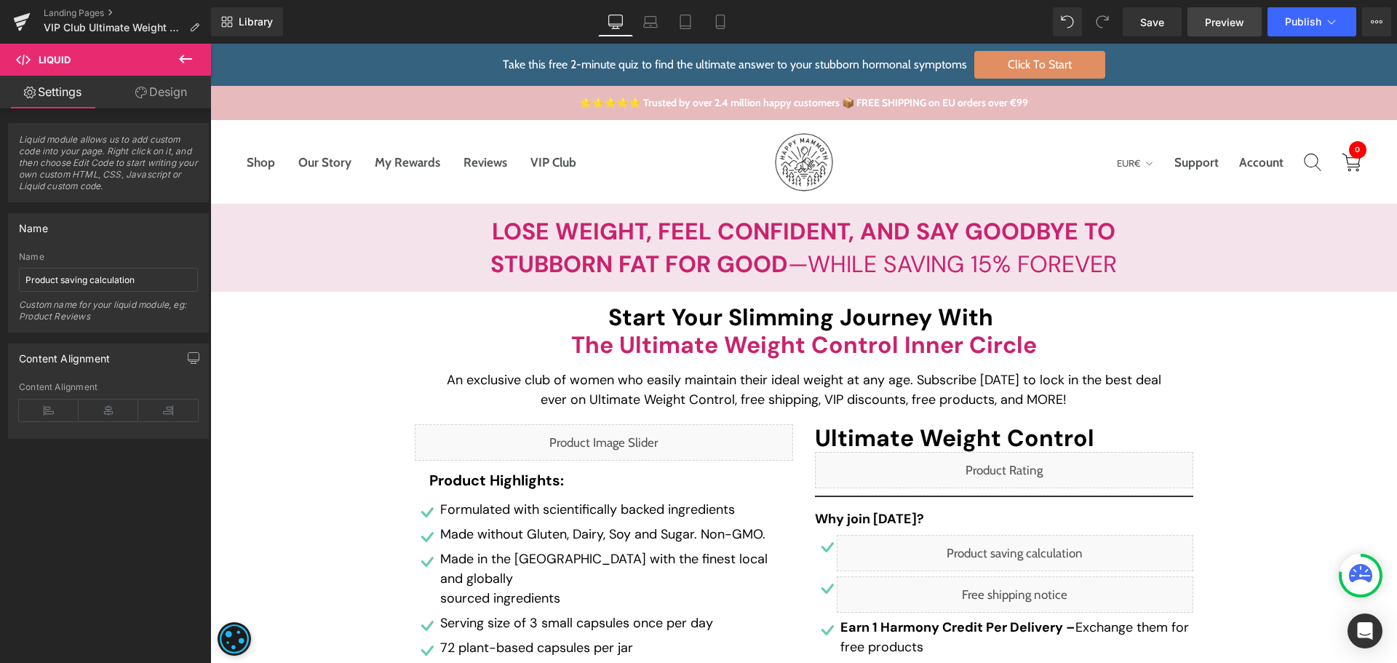
click at [1238, 23] on span "Preview" at bounding box center [1224, 22] width 39 height 15
